Goal: Register for event/course

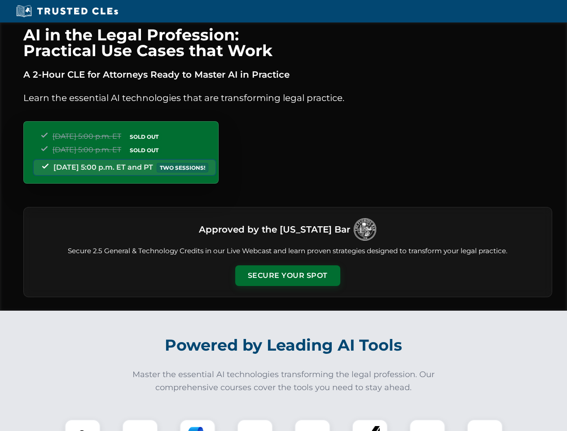
click at [287, 275] on button "Secure Your Spot" at bounding box center [287, 275] width 105 height 21
click at [83, 425] on img at bounding box center [83, 437] width 26 height 26
